Goal: Task Accomplishment & Management: Complete application form

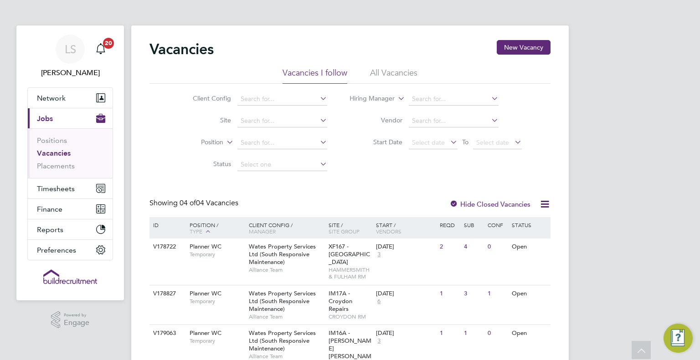
scroll to position [92, 0]
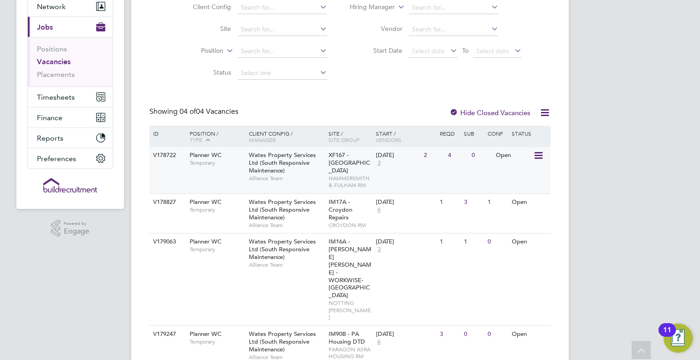
click at [224, 167] on div "Planner WC Temporary" at bounding box center [215, 159] width 64 height 24
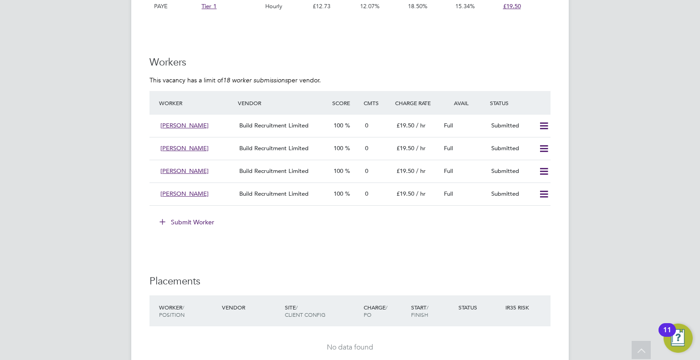
click at [187, 222] on button "Submit Worker" at bounding box center [187, 222] width 68 height 15
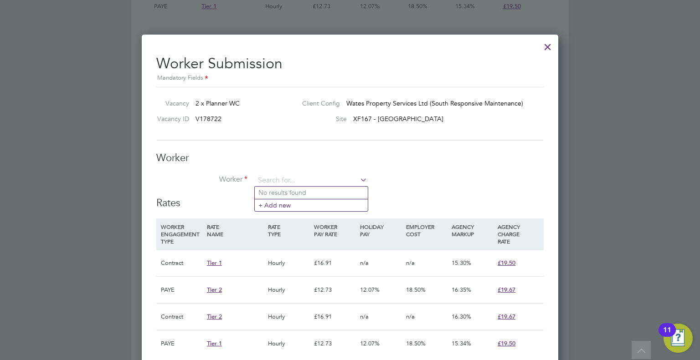
paste input "[EMAIL_ADDRESS][DOMAIN_NAME]"
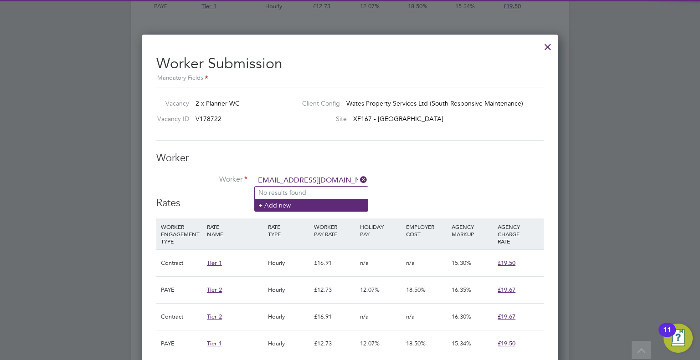
type input "[EMAIL_ADDRESS][DOMAIN_NAME]"
click at [333, 205] on li "+ Add new" at bounding box center [311, 205] width 113 height 12
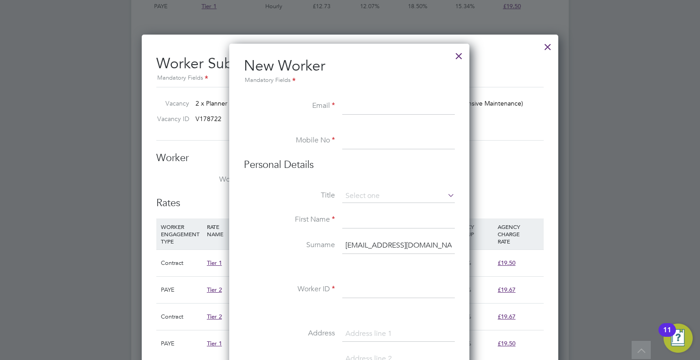
paste input "[EMAIL_ADDRESS][DOMAIN_NAME]"
type input "[EMAIL_ADDRESS][DOMAIN_NAME]"
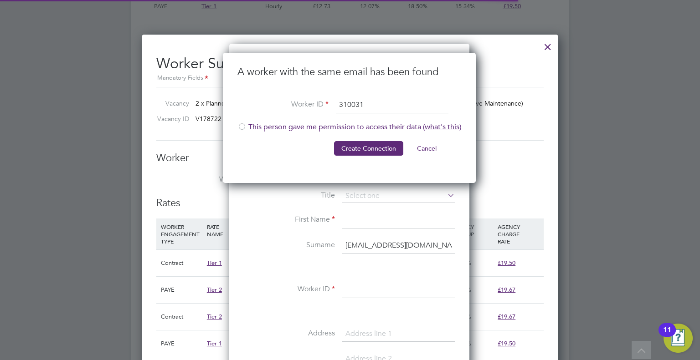
type input "310031"
click at [236, 124] on div "A worker with the same email has been found Worker ID 310031 This person gave m…" at bounding box center [349, 118] width 253 height 130
click at [239, 125] on div at bounding box center [241, 127] width 9 height 9
click at [350, 145] on button "Create Connection" at bounding box center [368, 148] width 69 height 15
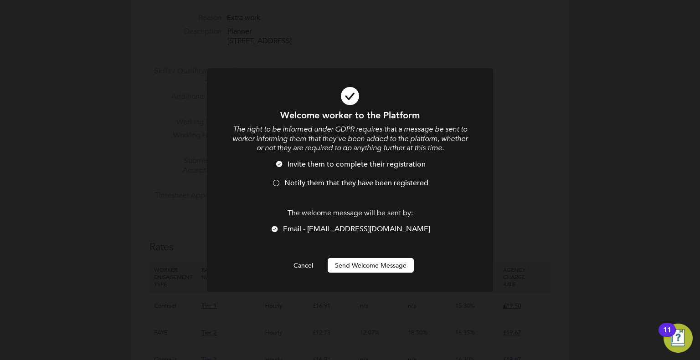
click at [339, 180] on span "Notify them that they have been registered" at bounding box center [356, 183] width 144 height 9
click at [370, 271] on button "Send Welcome Message" at bounding box center [370, 265] width 86 height 15
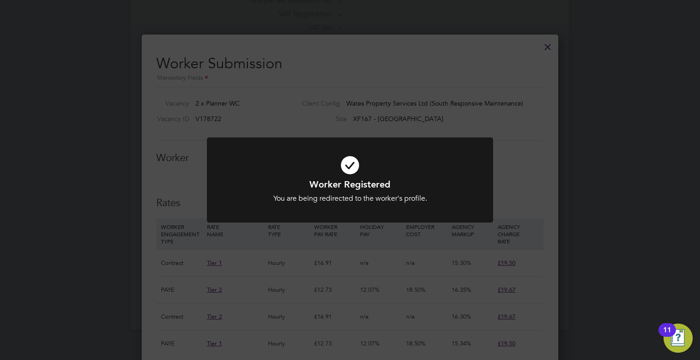
click at [497, 111] on div "Worker Registered You are being redirected to the worker's profile. Cancel Okay" at bounding box center [350, 180] width 700 height 360
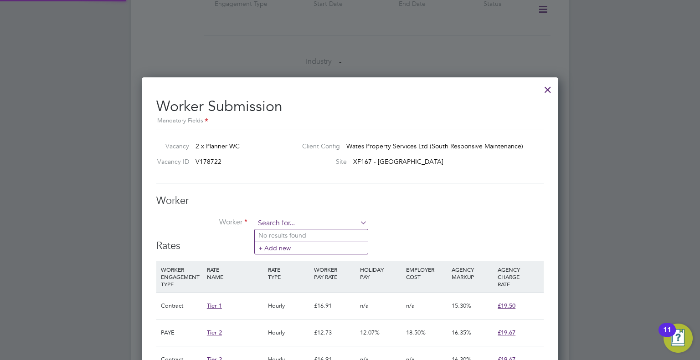
click at [295, 218] on input at bounding box center [311, 224] width 113 height 14
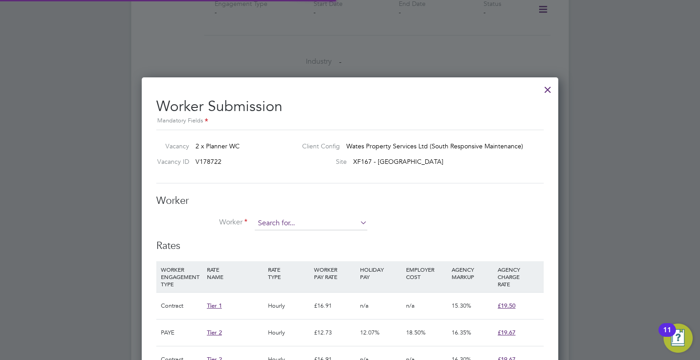
paste input "[PERSON_NAME]"
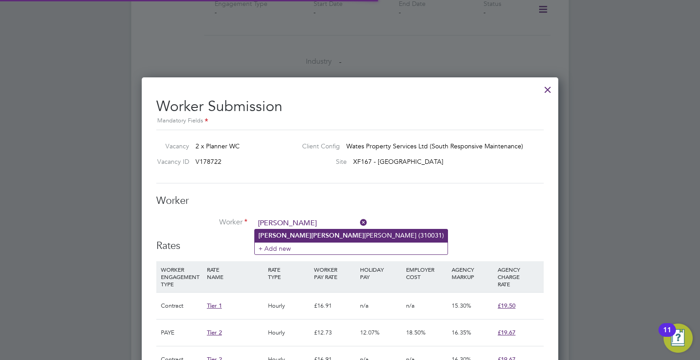
click at [322, 237] on li "[PERSON_NAME] (310031)" at bounding box center [351, 236] width 193 height 12
type input "[PERSON_NAME] (310031)"
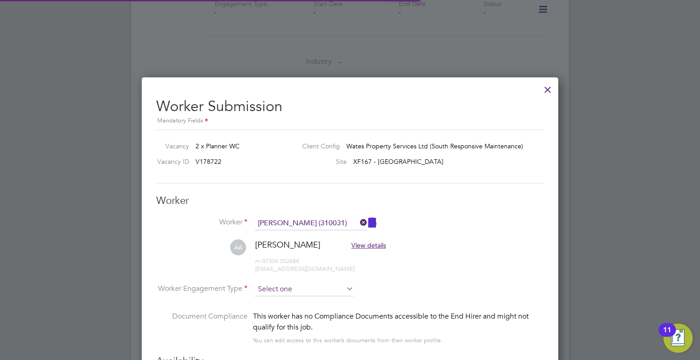
click at [320, 290] on input at bounding box center [304, 290] width 99 height 14
click at [333, 298] on li "Contract" at bounding box center [304, 301] width 99 height 12
type input "Contract"
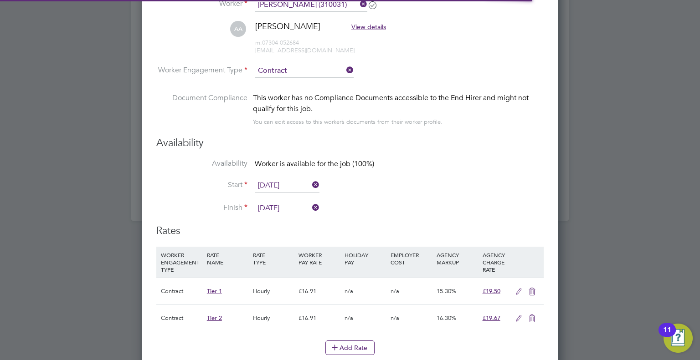
click at [533, 322] on icon at bounding box center [531, 318] width 11 height 7
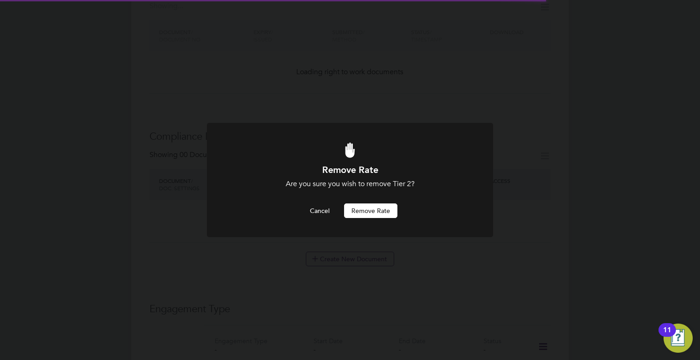
click at [382, 214] on button "Remove rate" at bounding box center [370, 211] width 53 height 15
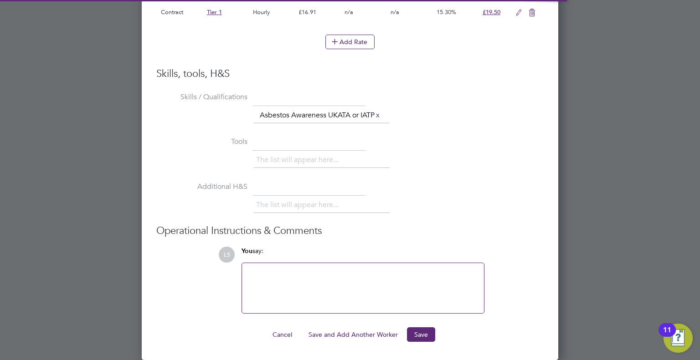
click at [421, 337] on button "Save" at bounding box center [421, 334] width 28 height 15
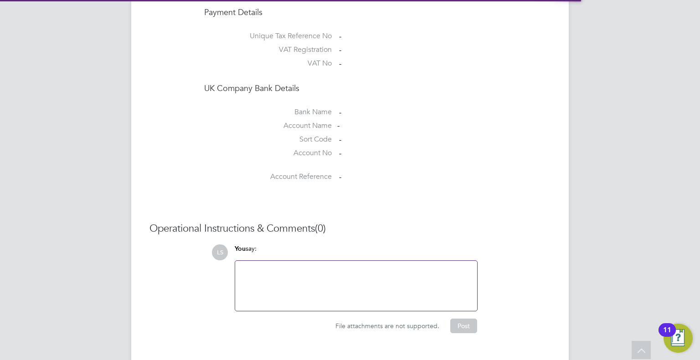
scroll to position [741, 0]
